Goal: Information Seeking & Learning: Check status

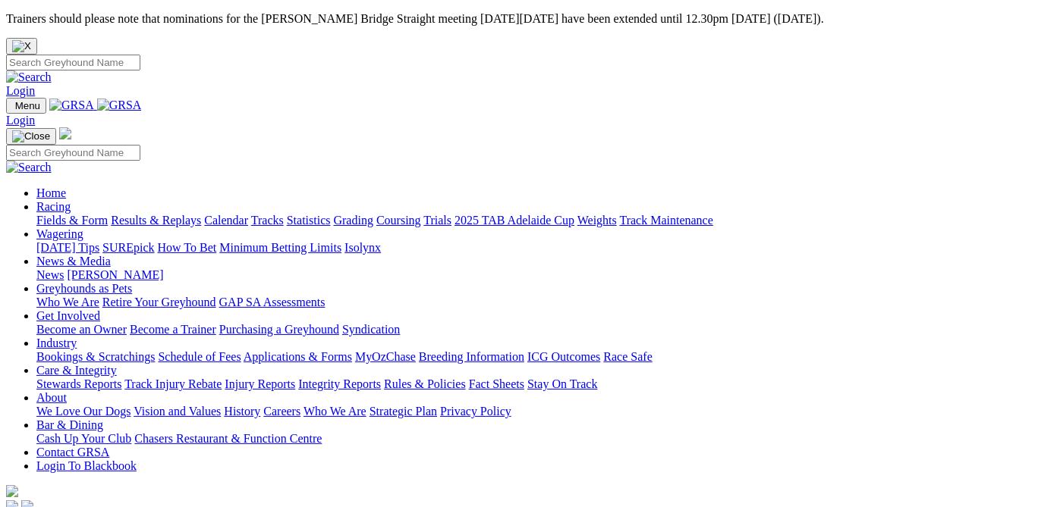
click at [71, 200] on link "Racing" at bounding box center [53, 206] width 34 height 13
click at [201, 214] on link "Results & Replays" at bounding box center [156, 220] width 90 height 13
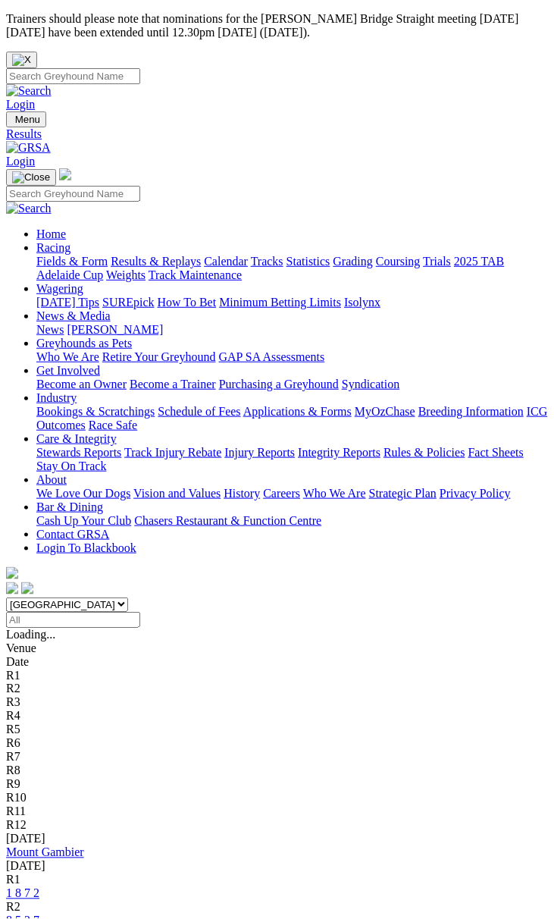
click at [31, 54] on img "Close" at bounding box center [21, 60] width 19 height 12
